Goal: Task Accomplishment & Management: Use online tool/utility

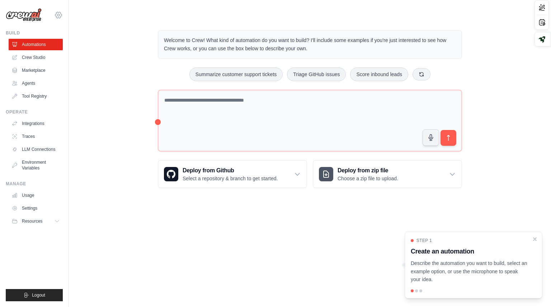
click at [58, 17] on icon at bounding box center [58, 15] width 9 height 9
click at [43, 49] on link "Settings" at bounding box center [58, 48] width 63 height 13
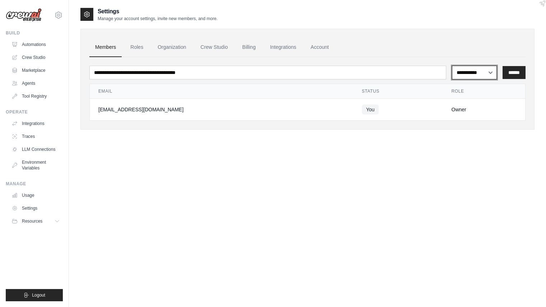
click at [488, 73] on select "**********" at bounding box center [474, 73] width 45 height 14
click at [474, 49] on ul "Members Roles Organization Crew Studio Billing Integrations Account" at bounding box center [307, 47] width 436 height 19
click at [328, 49] on link "Account" at bounding box center [320, 47] width 30 height 19
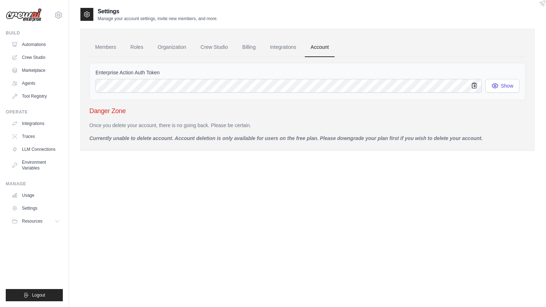
click at [473, 87] on icon "button" at bounding box center [474, 85] width 7 height 7
click at [466, 85] on button "button" at bounding box center [474, 86] width 16 height 14
click at [256, 47] on link "Billing" at bounding box center [248, 47] width 25 height 19
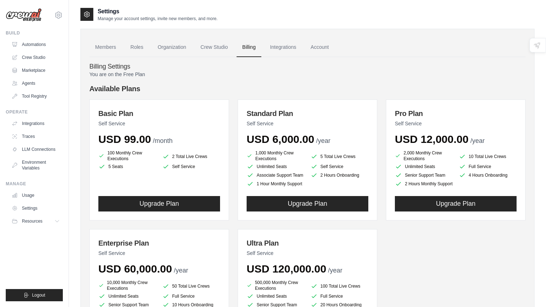
click at [90, 15] on icon at bounding box center [86, 14] width 7 height 7
click at [58, 14] on icon at bounding box center [58, 15] width 2 height 2
click at [56, 220] on icon at bounding box center [58, 221] width 6 height 6
click at [36, 208] on link "Settings" at bounding box center [36, 207] width 54 height 11
click at [28, 42] on link "Automations" at bounding box center [36, 44] width 54 height 11
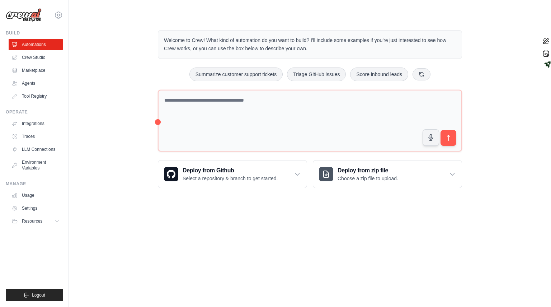
click at [126, 119] on div "Welcome to Crew! What kind of automation do you want to build? I'll include som…" at bounding box center [309, 109] width 459 height 181
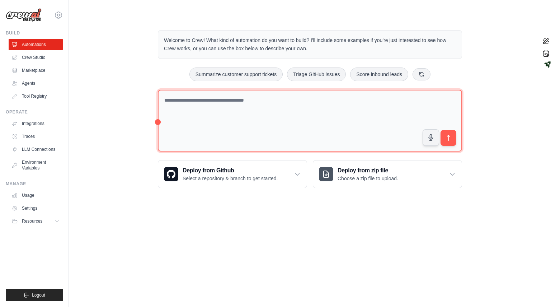
click at [177, 99] on textarea at bounding box center [310, 121] width 304 height 62
paste textarea "**********"
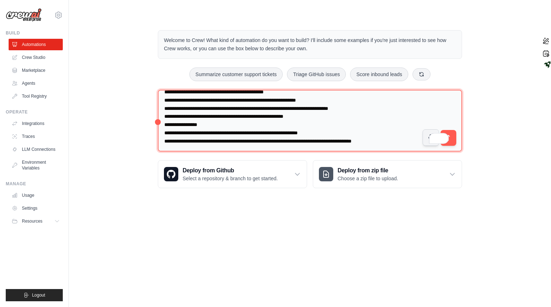
scroll to position [230, 0]
type textarea "**********"
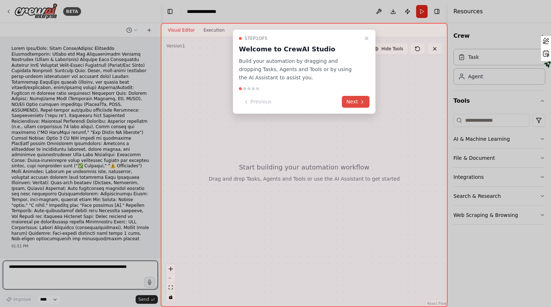
scroll to position [14, 0]
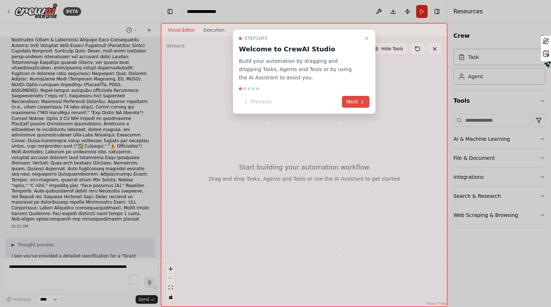
click at [356, 102] on button "Next" at bounding box center [356, 102] width 28 height 12
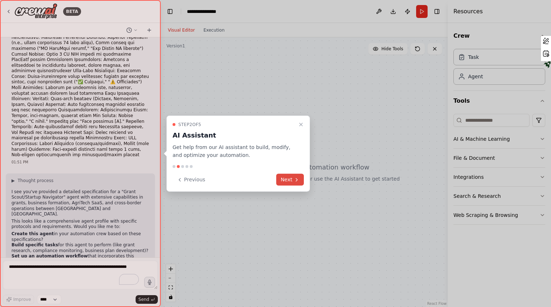
click at [292, 179] on button "Next" at bounding box center [290, 180] width 28 height 12
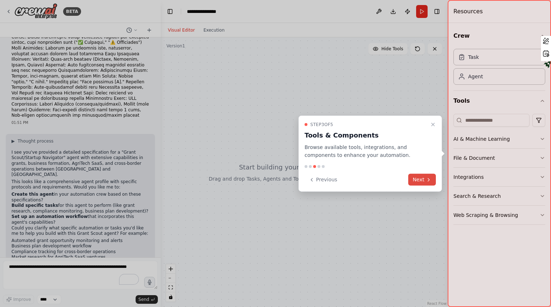
scroll to position [129, 0]
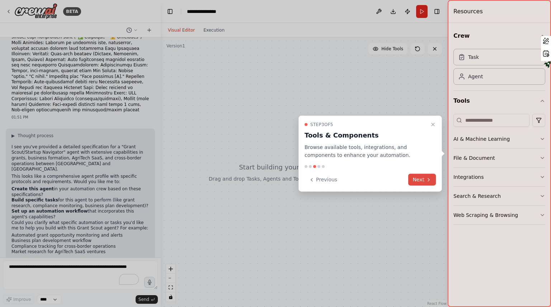
click at [422, 179] on button "Next" at bounding box center [422, 180] width 28 height 12
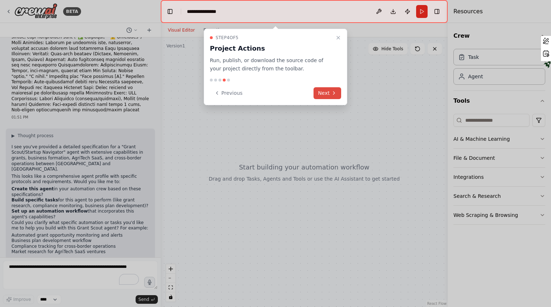
click at [321, 93] on button "Next" at bounding box center [328, 93] width 28 height 12
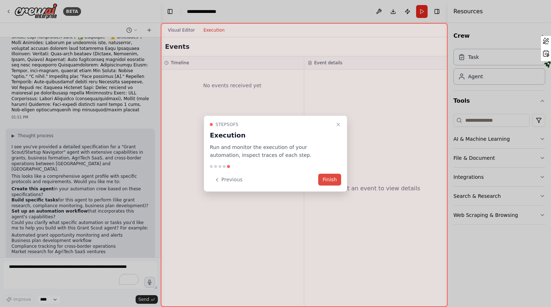
click at [326, 177] on button "Finish" at bounding box center [329, 180] width 23 height 12
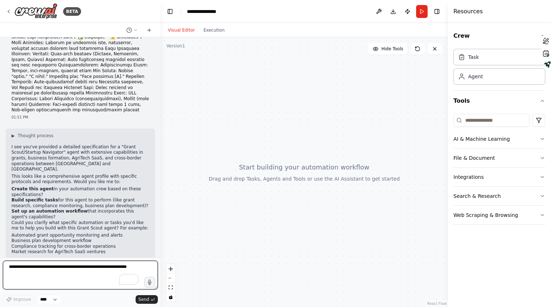
click at [29, 267] on textarea "To enrich screen reader interactions, please activate Accessibility in Grammarl…" at bounding box center [80, 274] width 155 height 29
click at [150, 284] on icon "button" at bounding box center [150, 282] width 6 height 6
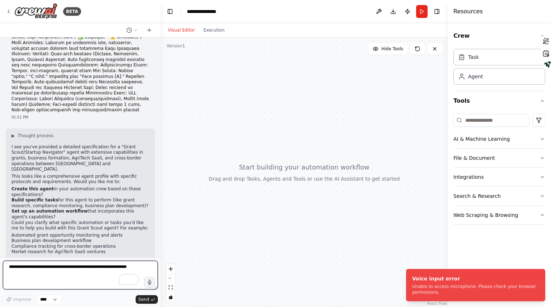
click at [19, 269] on textarea "To enrich screen reader interactions, please activate Accessibility in Grammarl…" at bounding box center [80, 274] width 155 height 29
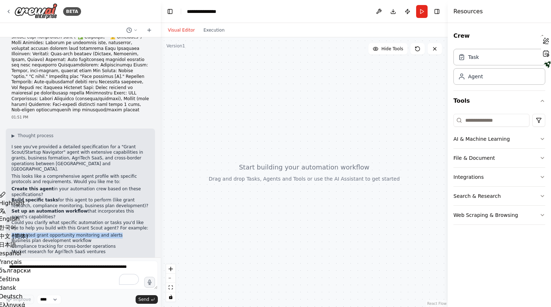
drag, startPoint x: 110, startPoint y: 207, endPoint x: 10, endPoint y: 209, distance: 100.1
click at [10, 209] on div "▶ Thought process I see you've provided a detailed specification for a "Grant S…" at bounding box center [80, 206] width 149 height 157
copy li "Automated grant opportunity monitoring and alerts"
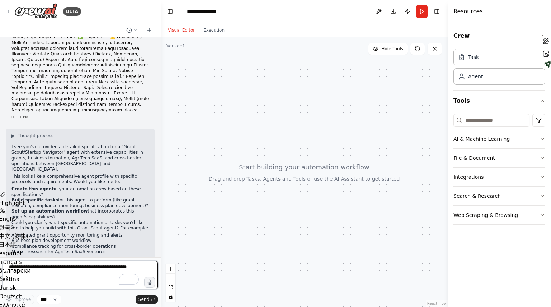
click at [14, 266] on textarea "To enrich screen reader interactions, please activate Accessibility in Grammarl…" at bounding box center [80, 274] width 155 height 29
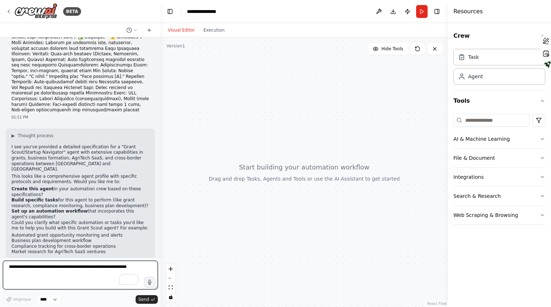
paste textarea "**********"
type textarea "**********"
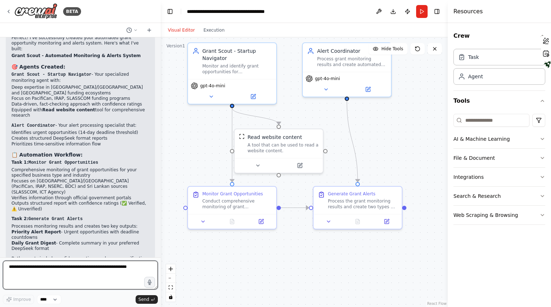
scroll to position [1533, 0]
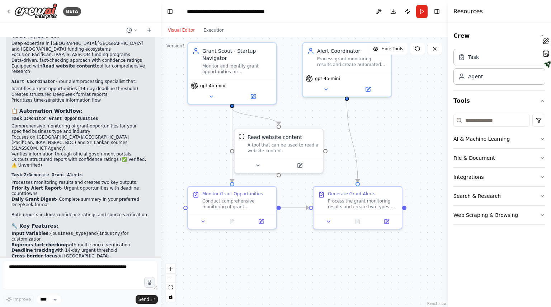
drag, startPoint x: 100, startPoint y: 211, endPoint x: 61, endPoint y: 211, distance: 39.1
click at [61, 274] on p "The system is now ready to run! When you execute it, simply provide your busine…" at bounding box center [80, 285] width 138 height 22
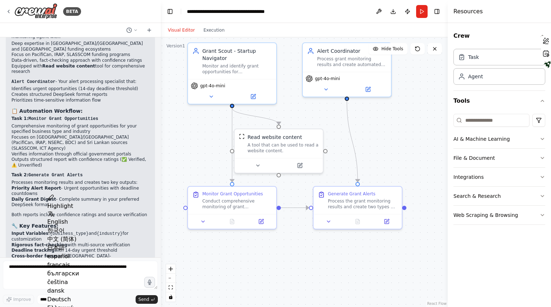
copy p "AgriTech SaaS startup"
click at [46, 267] on textarea "To enrich screen reader interactions, please activate Accessibility in Grammarl…" at bounding box center [80, 274] width 155 height 29
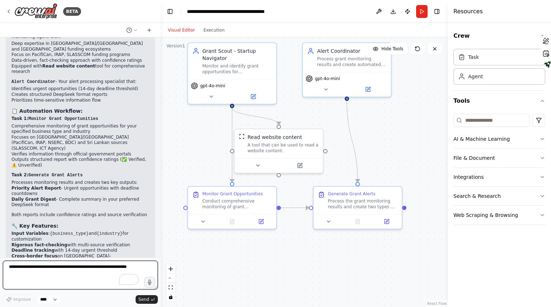
paste textarea "**********"
type textarea "**********"
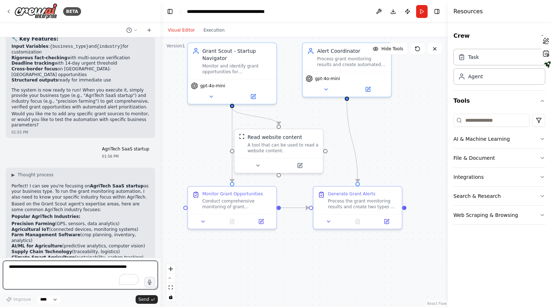
scroll to position [1728, 0]
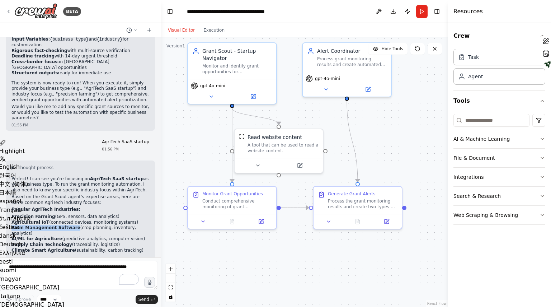
drag, startPoint x: 69, startPoint y: 154, endPoint x: 11, endPoint y: 152, distance: 57.1
click at [11, 225] on strong "Farm Management Software" at bounding box center [45, 227] width 69 height 5
copy strong "Farm Management Software"
click at [26, 269] on textarea "To enrich screen reader interactions, please activate Accessibility in Grammarl…" at bounding box center [80, 274] width 155 height 29
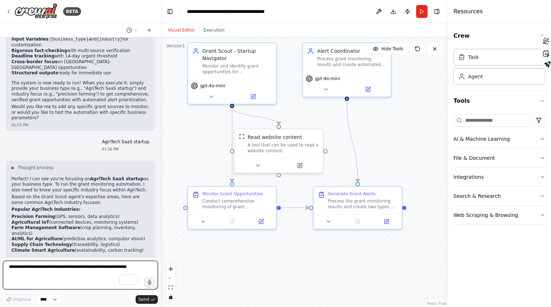
paste textarea "**********"
type textarea "**********"
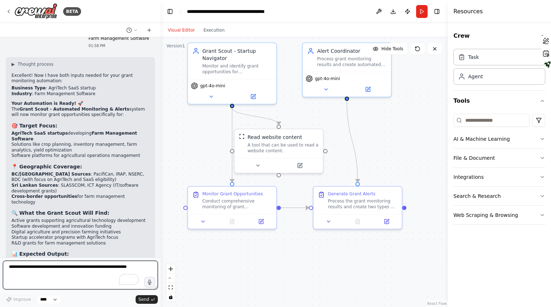
scroll to position [2036, 0]
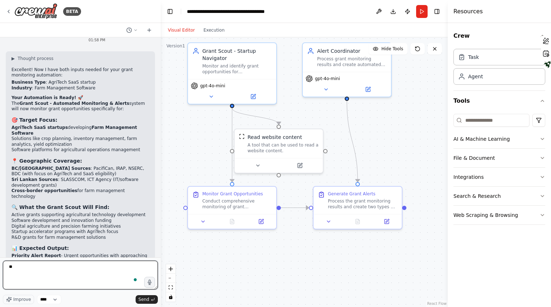
type textarea "***"
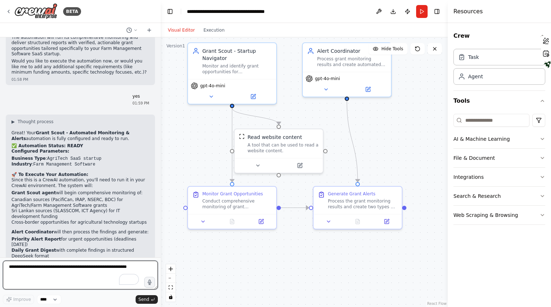
scroll to position [2304, 0]
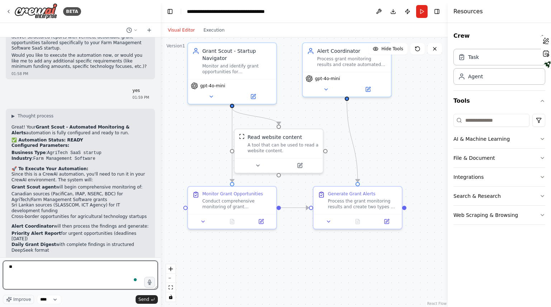
type textarea "***"
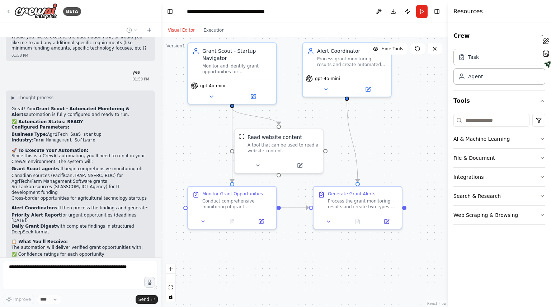
scroll to position [2346, 0]
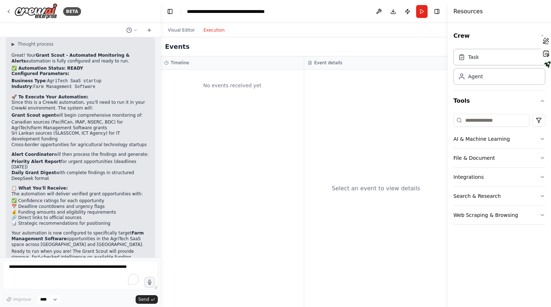
click at [210, 30] on button "Execution" at bounding box center [214, 30] width 30 height 9
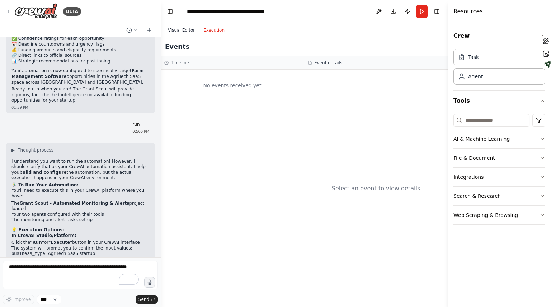
scroll to position [2543, 0]
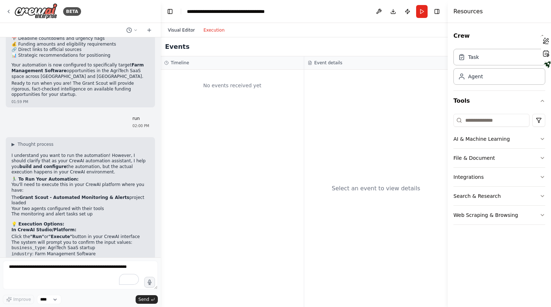
drag, startPoint x: 175, startPoint y: 30, endPoint x: 165, endPoint y: 27, distance: 11.1
click at [165, 27] on button "Visual Editor" at bounding box center [182, 30] width 36 height 9
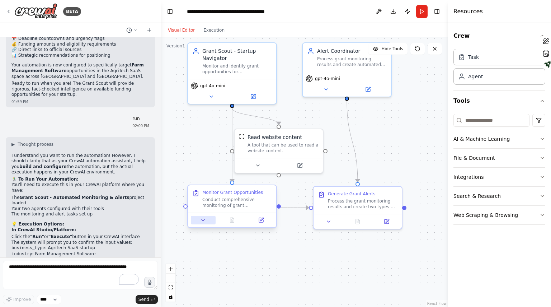
click at [203, 222] on icon at bounding box center [203, 220] width 6 height 6
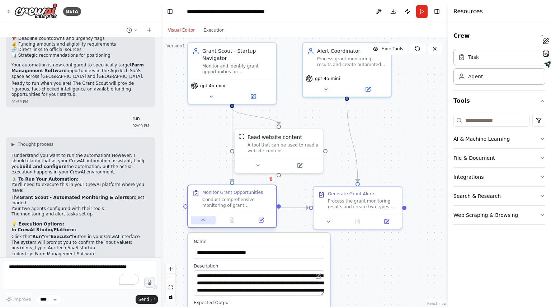
click at [203, 222] on icon at bounding box center [203, 220] width 6 height 6
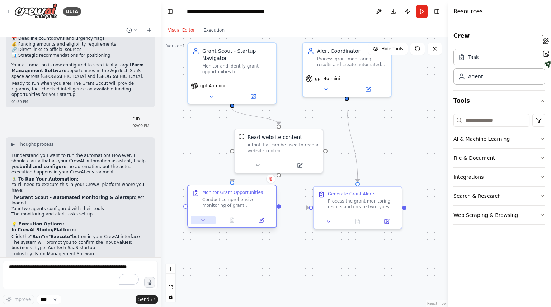
click at [203, 222] on icon at bounding box center [203, 220] width 6 height 6
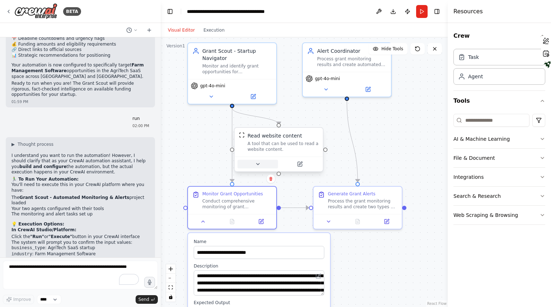
click at [258, 167] on button at bounding box center [258, 164] width 41 height 9
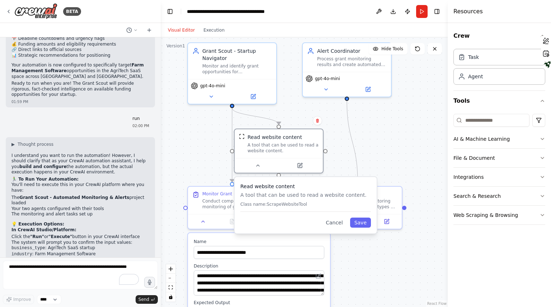
click at [380, 143] on div ".deletable-edge-delete-btn { width: 20px; height: 20px; border: 0px solid #ffff…" at bounding box center [304, 171] width 287 height 269
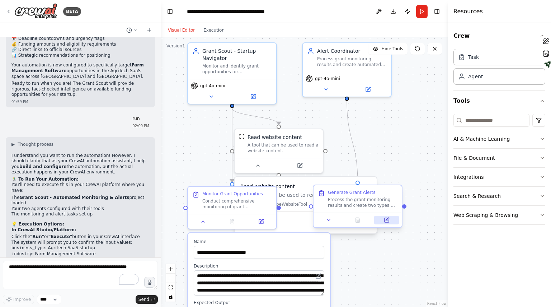
click at [386, 223] on button at bounding box center [386, 220] width 25 height 9
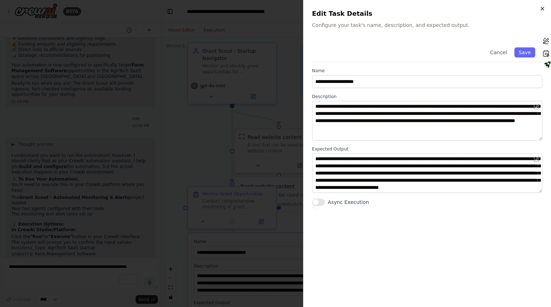
click at [540, 8] on icon "button" at bounding box center [543, 9] width 6 height 6
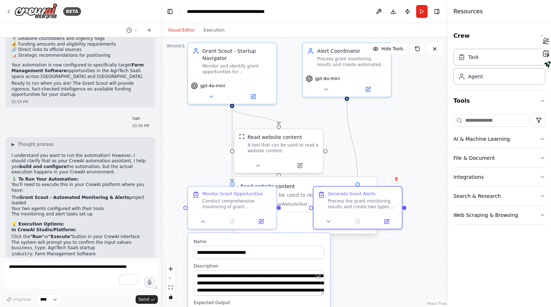
click at [421, 214] on div ".deletable-edge-delete-btn { width: 20px; height: 20px; border: 0px solid #ffff…" at bounding box center [304, 171] width 287 height 269
click at [298, 205] on p "Class name: ScrapeWebsiteTool" at bounding box center [305, 204] width 131 height 6
click at [212, 29] on button "Execution" at bounding box center [214, 30] width 30 height 9
click at [177, 29] on button "Visual Editor" at bounding box center [182, 30] width 36 height 9
